Goal: Task Accomplishment & Management: Use online tool/utility

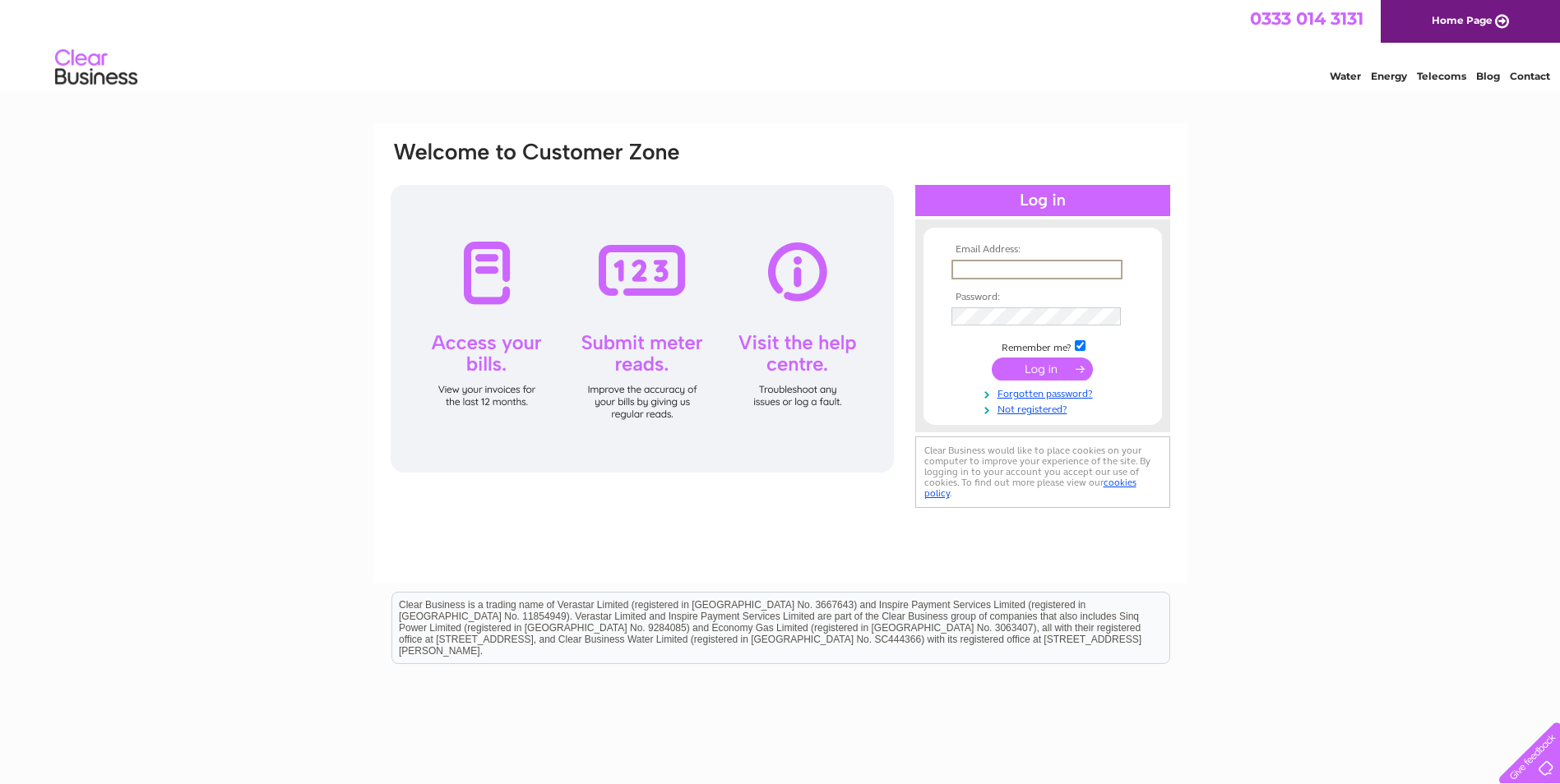
click at [986, 275] on input "text" at bounding box center [1037, 269] width 171 height 20
type input "ian@benorman.co.uk"
click at [1043, 366] on input "submit" at bounding box center [1042, 367] width 101 height 23
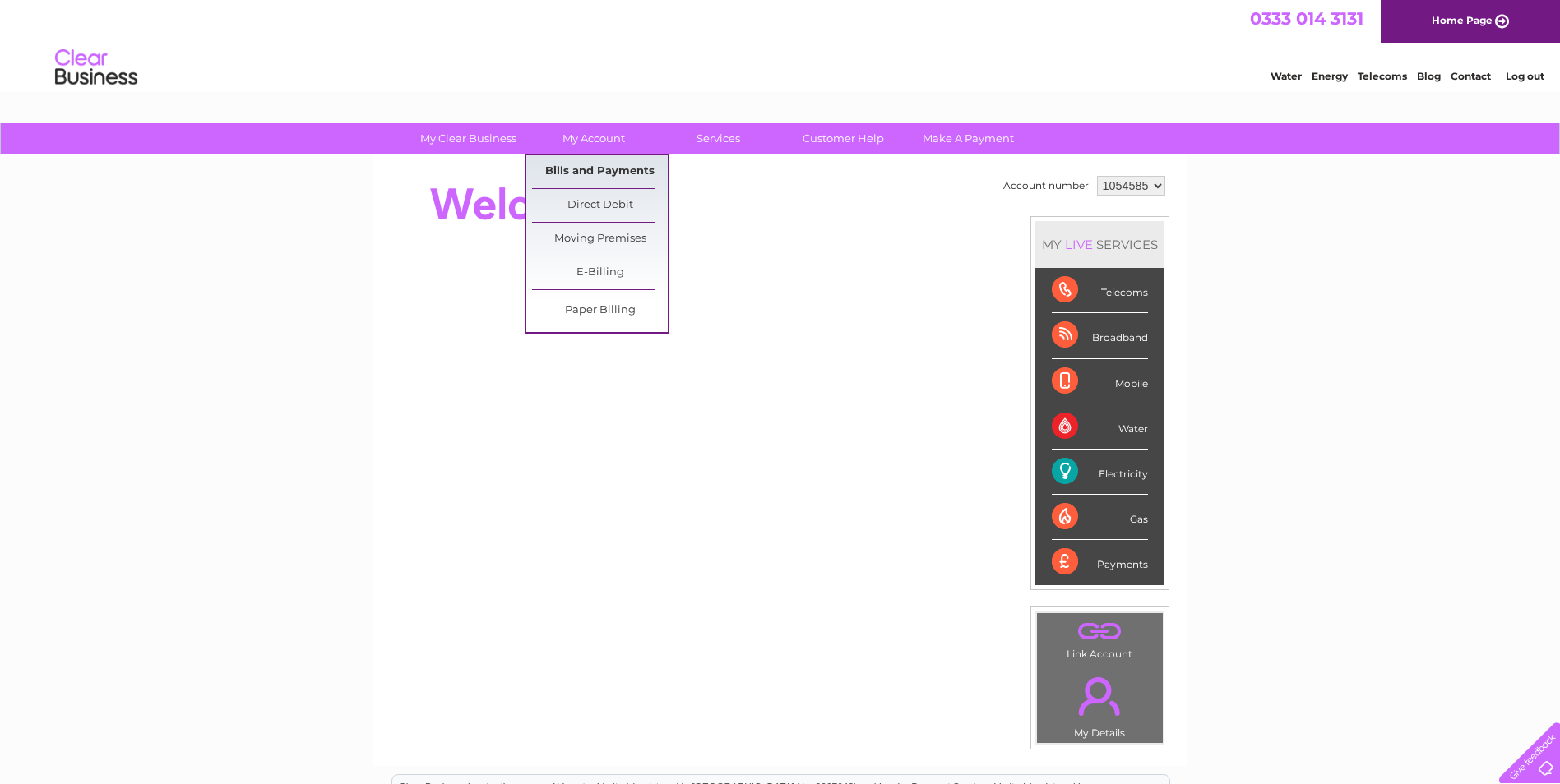
click at [616, 174] on link "Bills and Payments" at bounding box center [599, 172] width 136 height 33
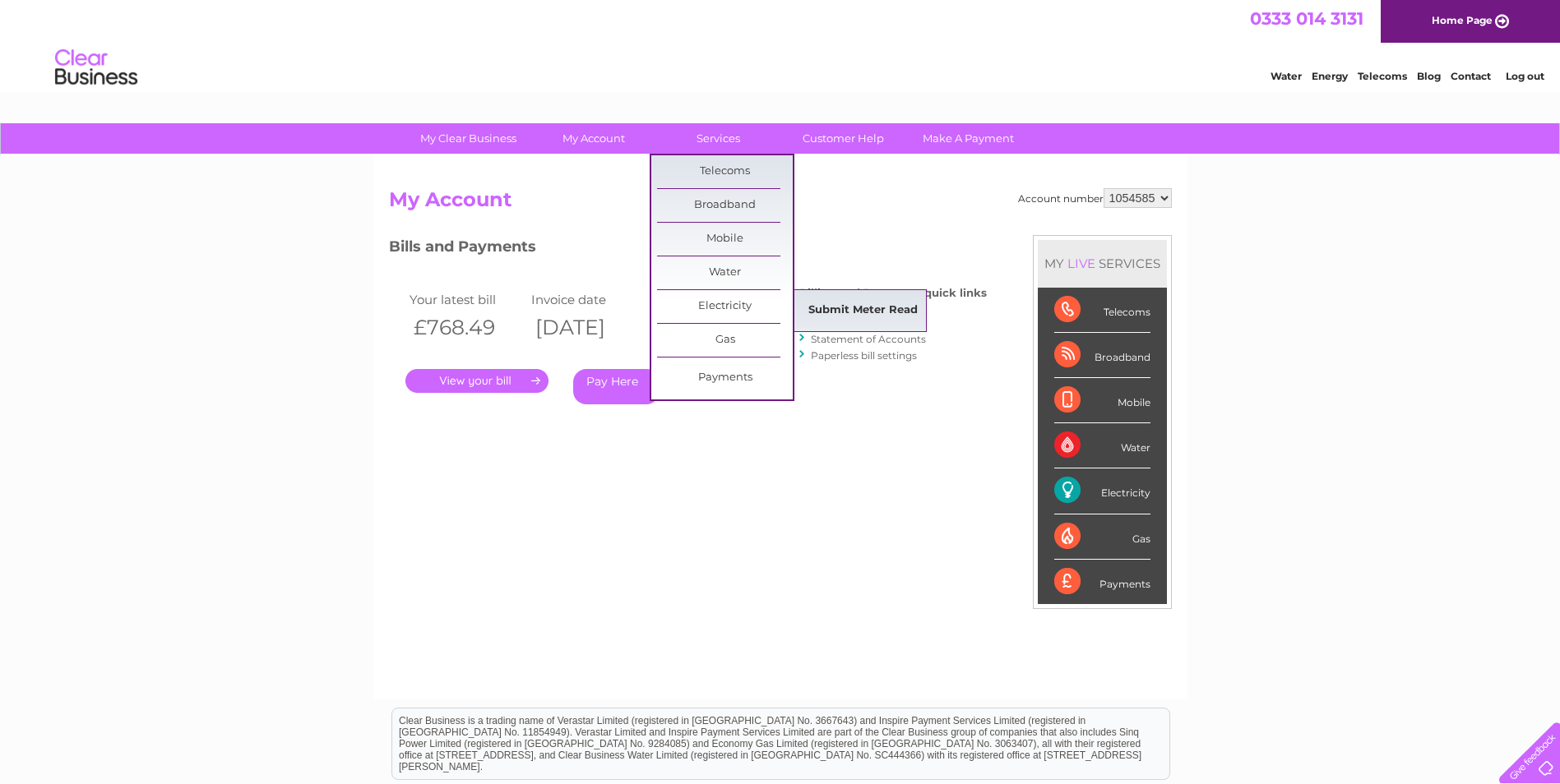
click at [877, 311] on link "Submit Meter Read" at bounding box center [863, 311] width 136 height 33
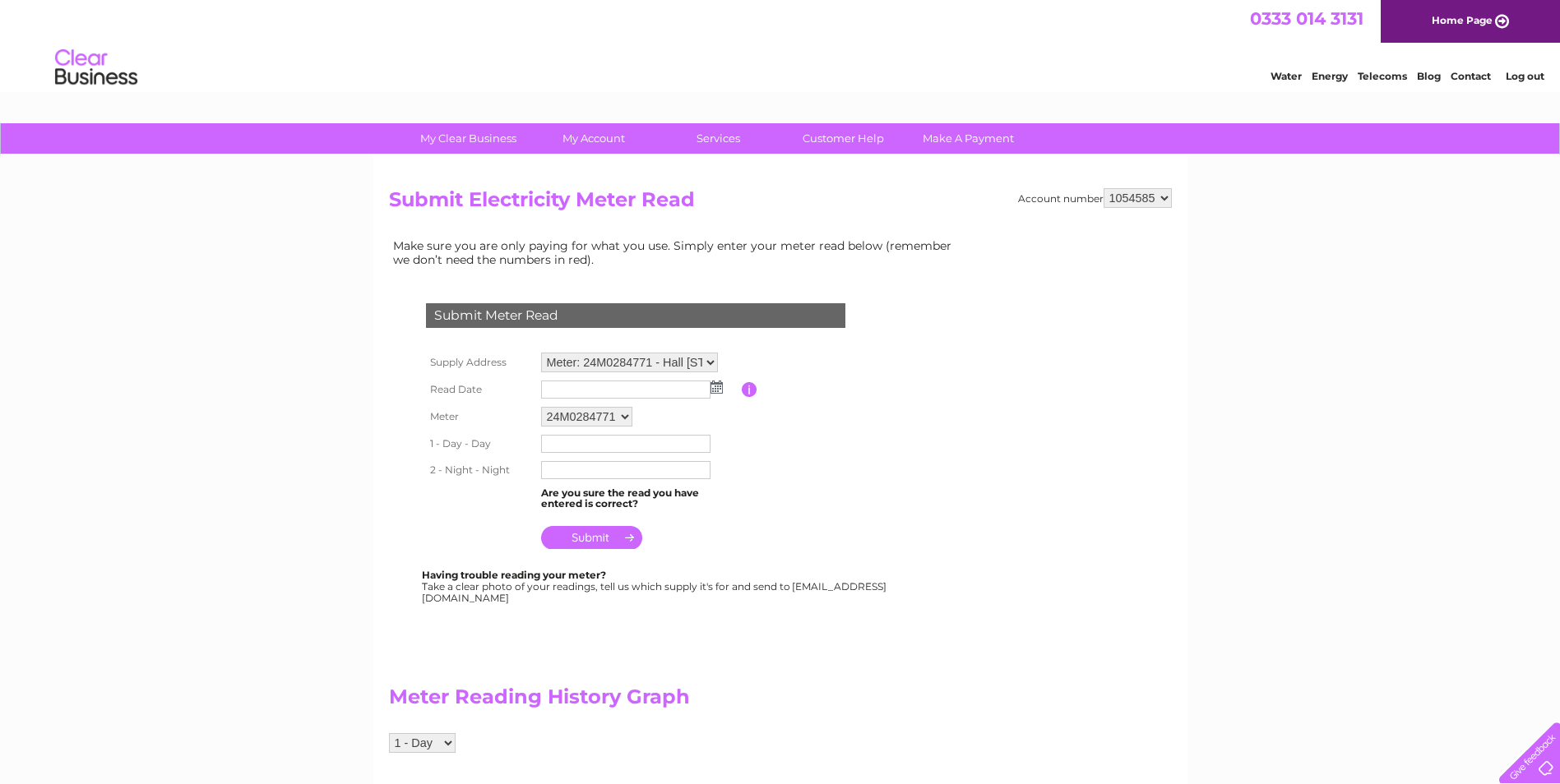
click at [1166, 197] on select "1054585 1140065" at bounding box center [1137, 198] width 68 height 20
select select "1140065"
click at [1103, 188] on select "1054585 1140065" at bounding box center [1137, 198] width 68 height 20
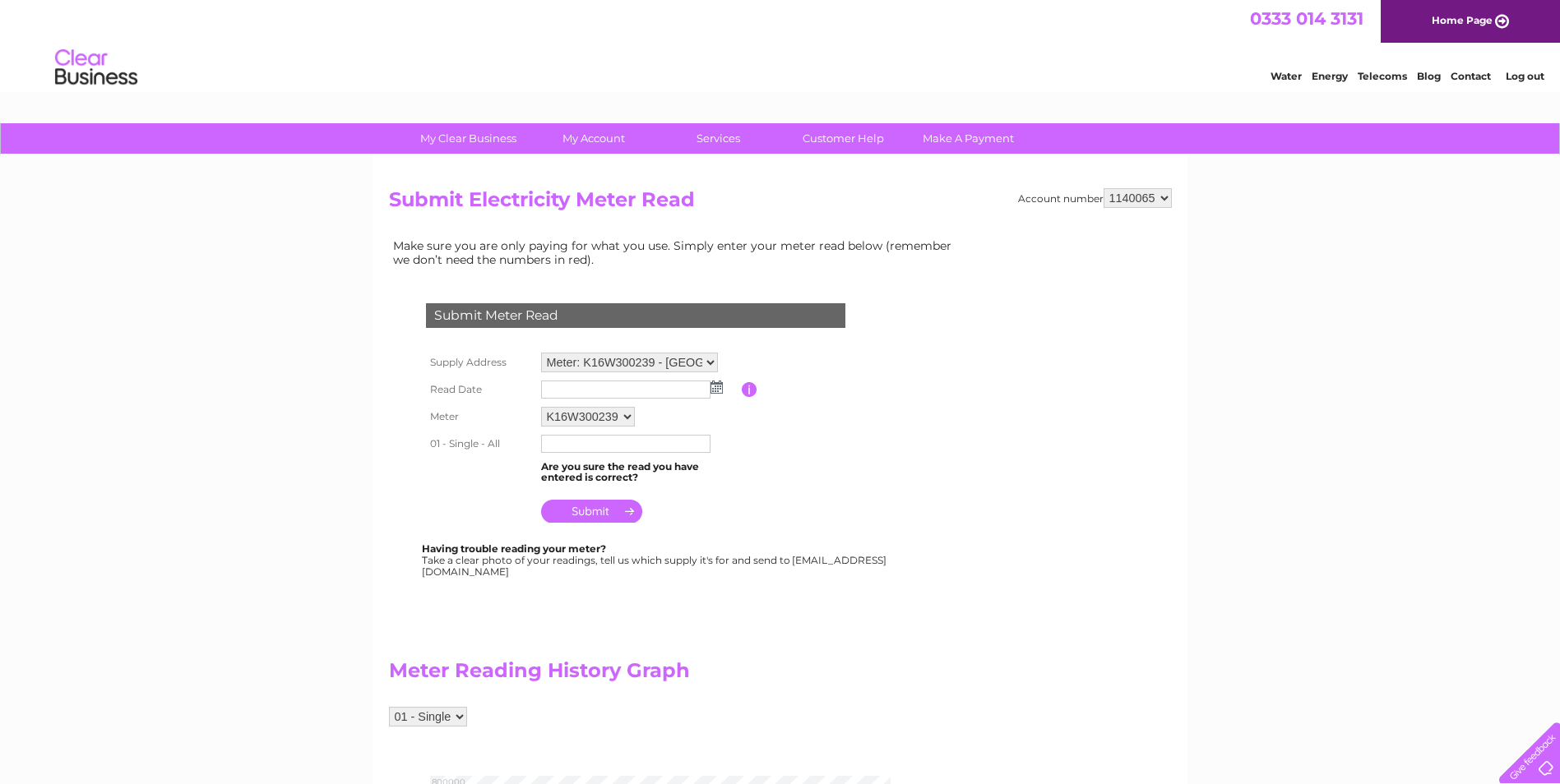
click at [664, 387] on input "text" at bounding box center [625, 389] width 169 height 18
click at [714, 390] on img at bounding box center [718, 388] width 12 height 13
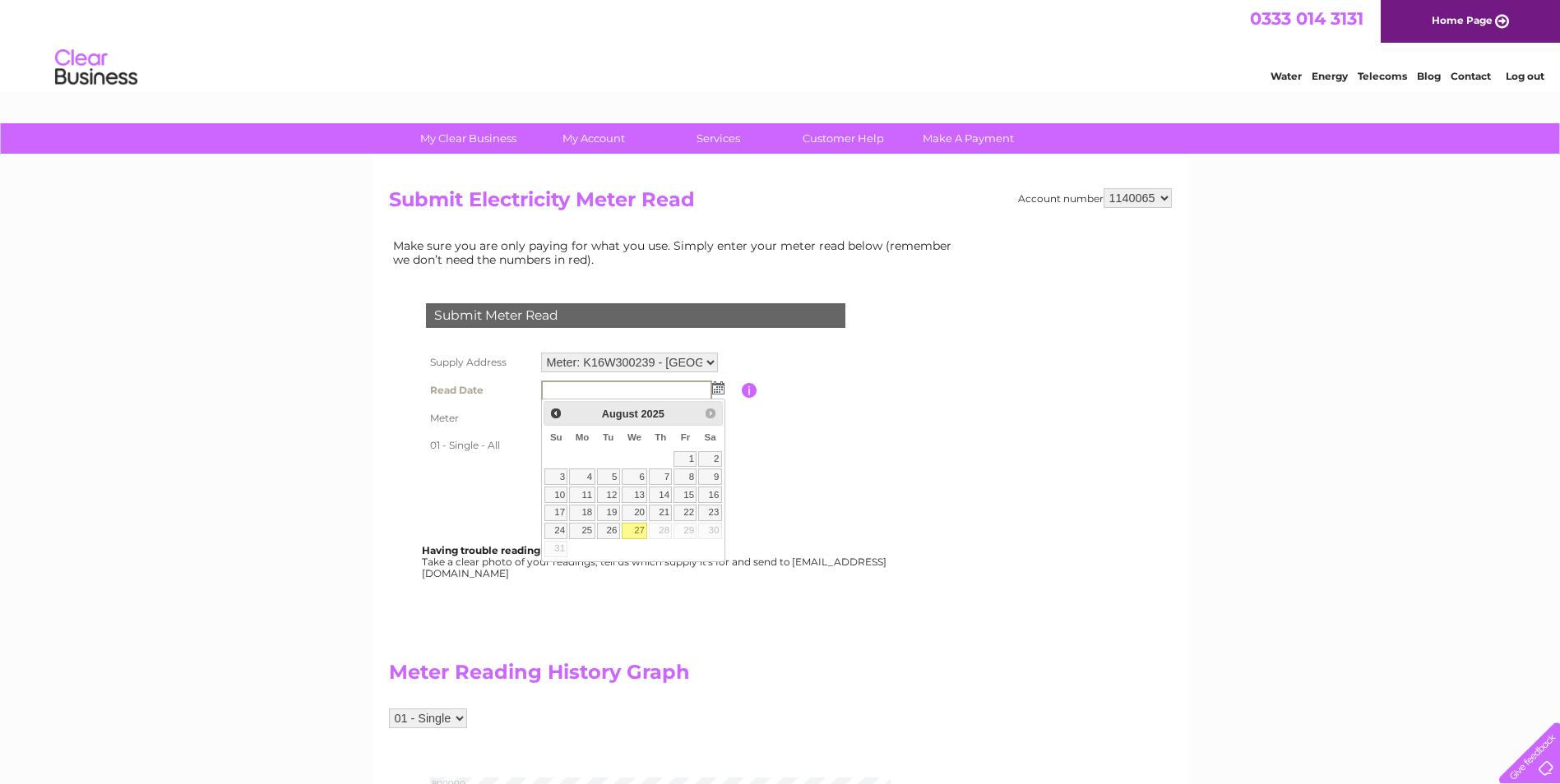
click at [637, 530] on link "27" at bounding box center [635, 530] width 26 height 16
type input "2025/08/27"
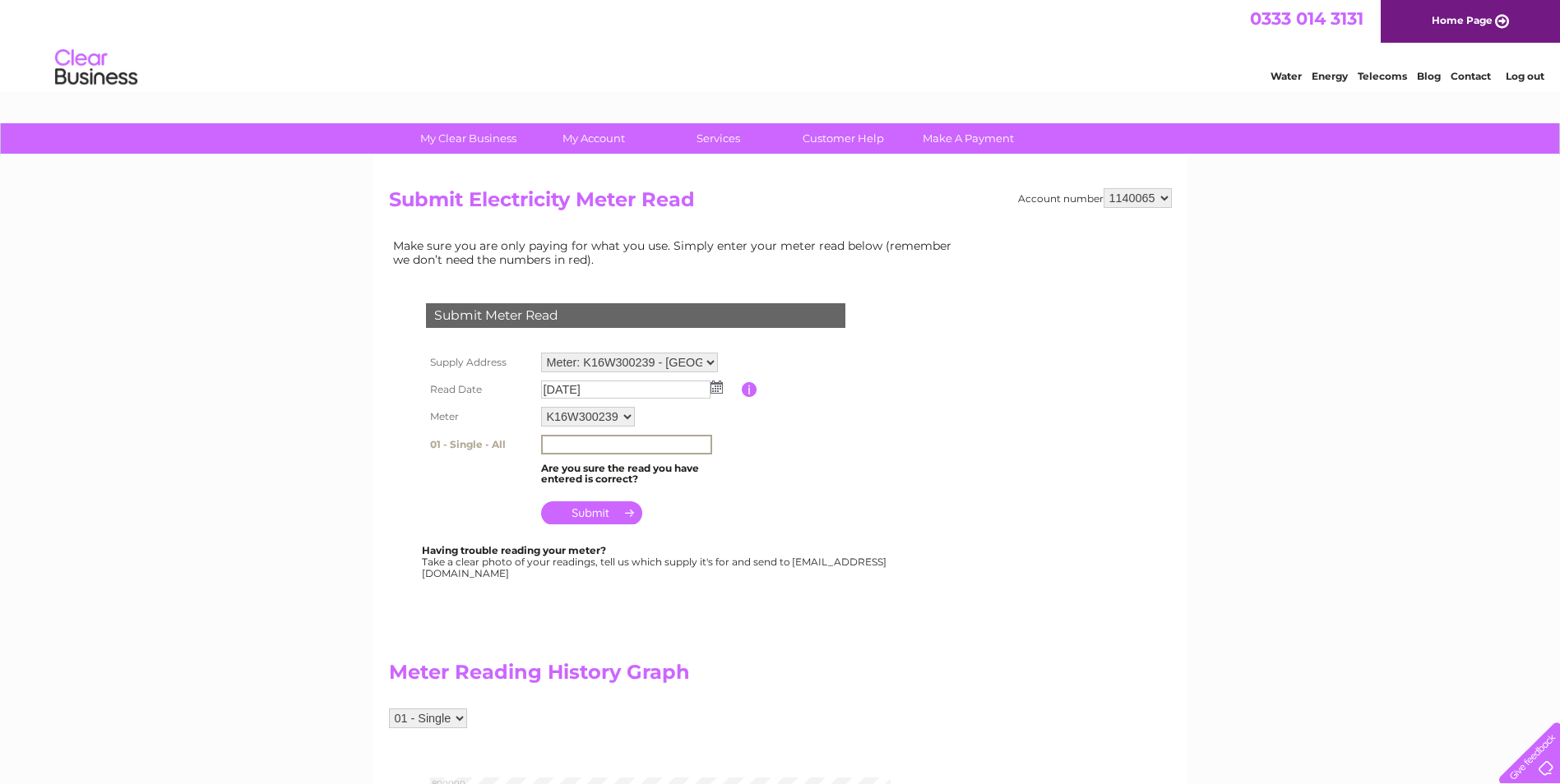
click at [620, 441] on input "text" at bounding box center [626, 445] width 171 height 20
type input "701062"
click at [597, 507] on input "submit" at bounding box center [591, 511] width 101 height 23
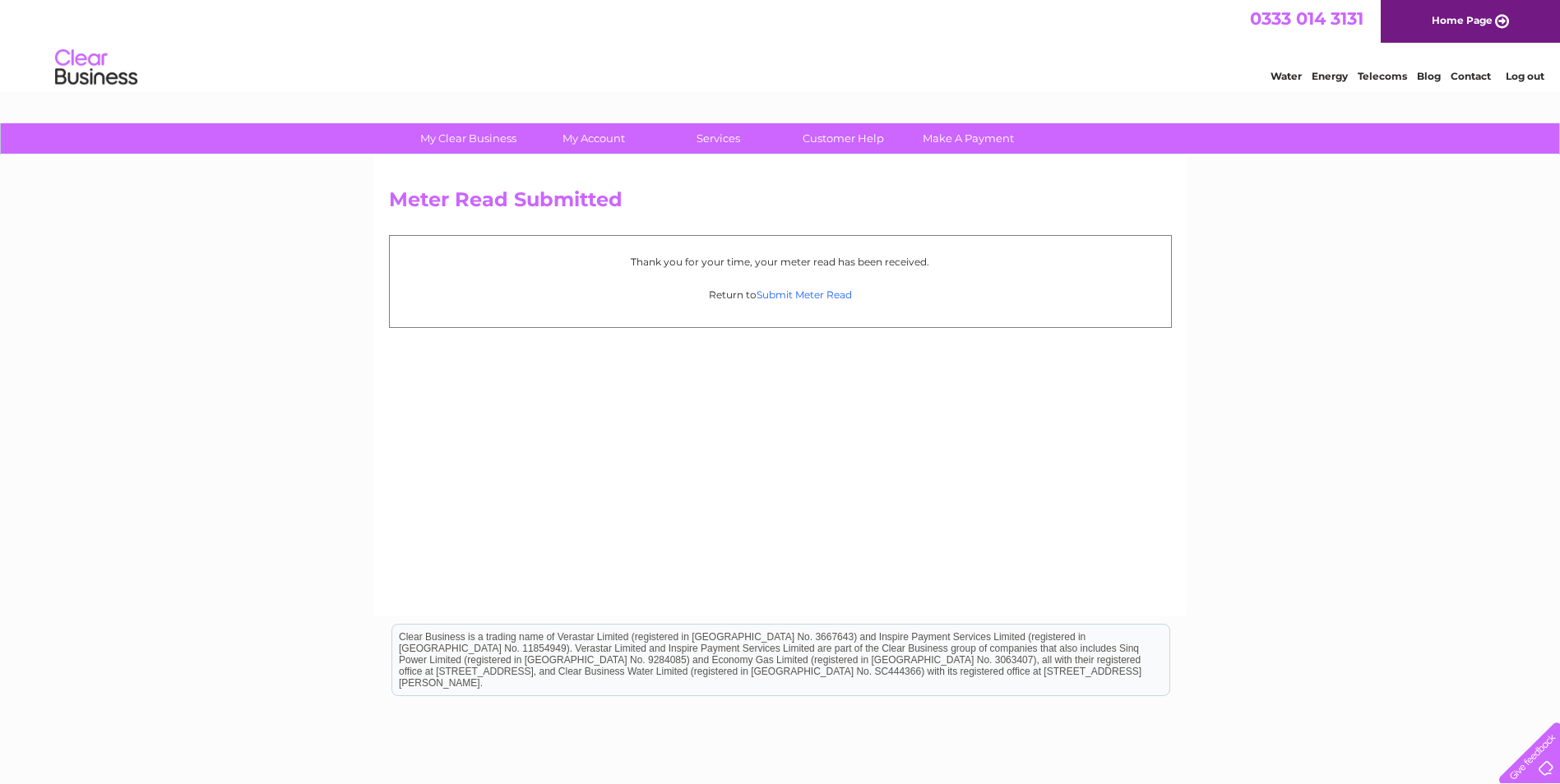
click at [823, 296] on link "Submit Meter Read" at bounding box center [804, 294] width 95 height 12
